Goal: Task Accomplishment & Management: Manage account settings

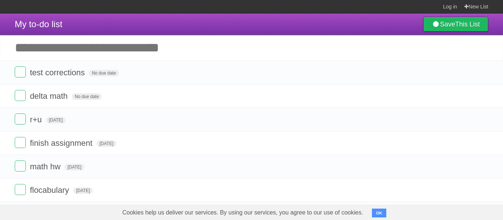
scroll to position [58, 0]
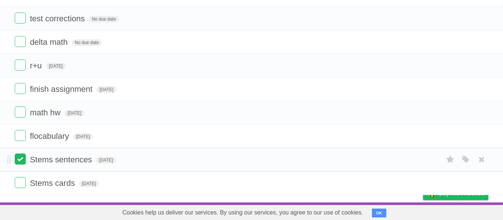
click at [22, 155] on label at bounding box center [20, 159] width 11 height 11
click at [21, 177] on label at bounding box center [20, 182] width 11 height 11
click at [16, 108] on label at bounding box center [20, 112] width 11 height 11
click at [21, 67] on label at bounding box center [20, 65] width 11 height 11
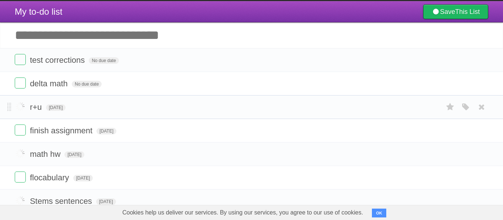
scroll to position [10, 0]
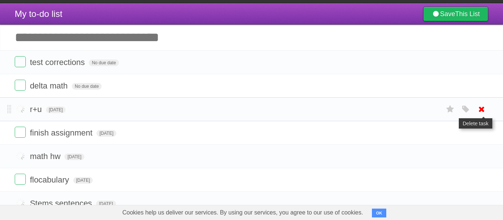
click at [483, 108] on icon at bounding box center [481, 109] width 10 height 12
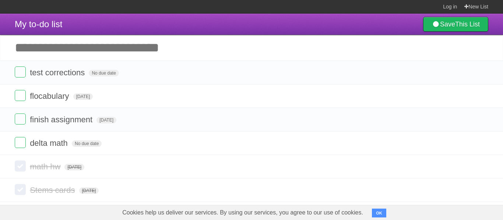
scroll to position [34, 0]
